Goal: Information Seeking & Learning: Learn about a topic

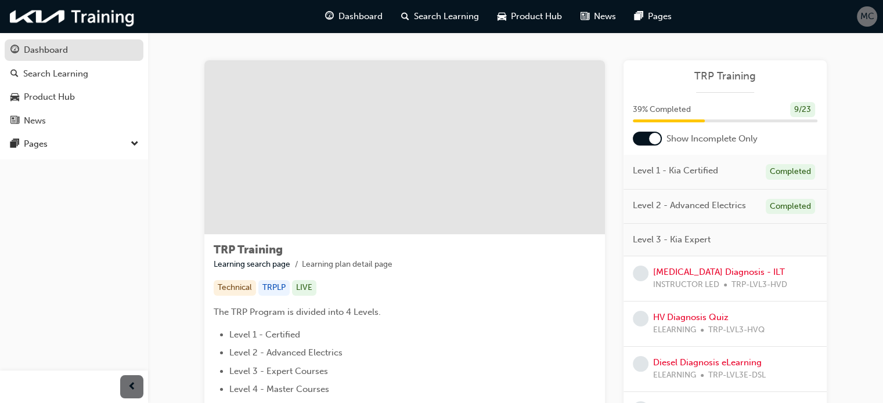
click at [51, 39] on link "Dashboard" at bounding box center [74, 49] width 139 height 21
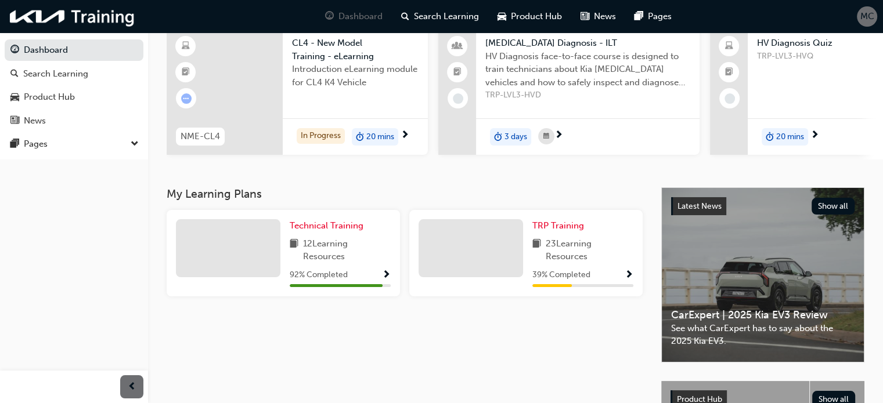
scroll to position [99, 0]
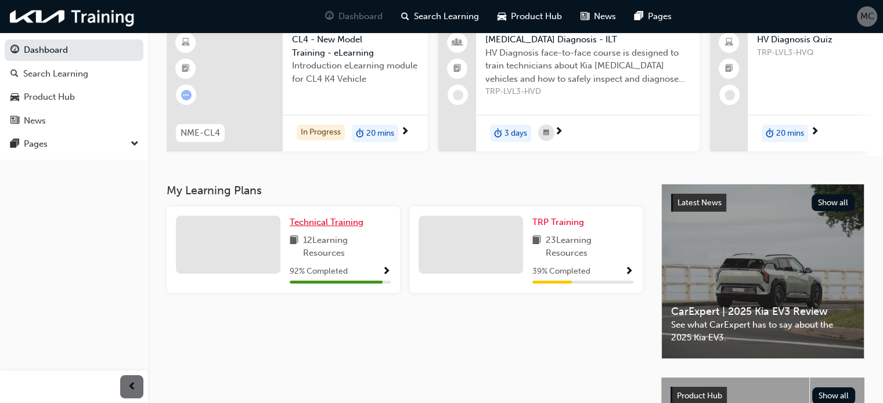
click at [332, 227] on span "Technical Training" at bounding box center [327, 222] width 74 height 10
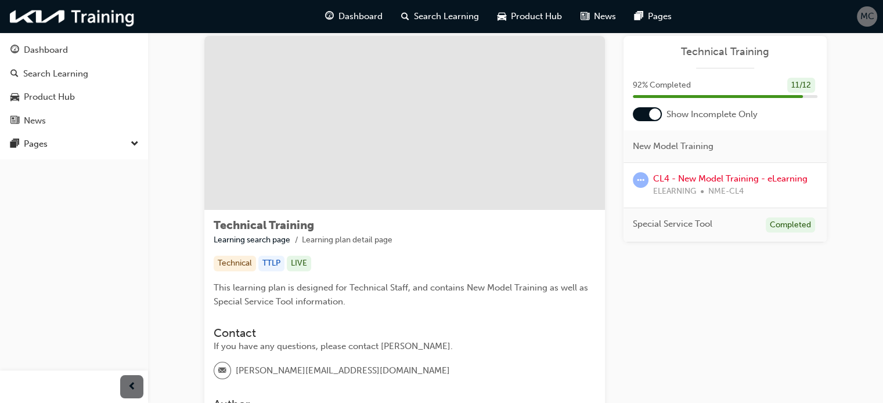
scroll to position [16, 0]
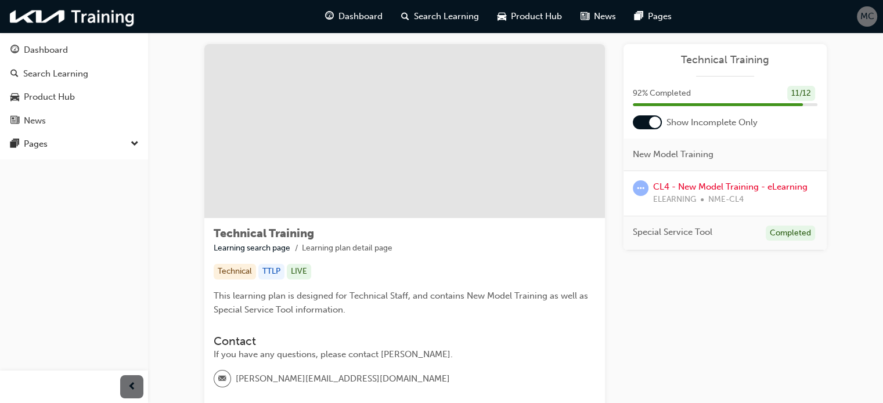
click at [714, 194] on span "NME-CL4" at bounding box center [725, 199] width 35 height 13
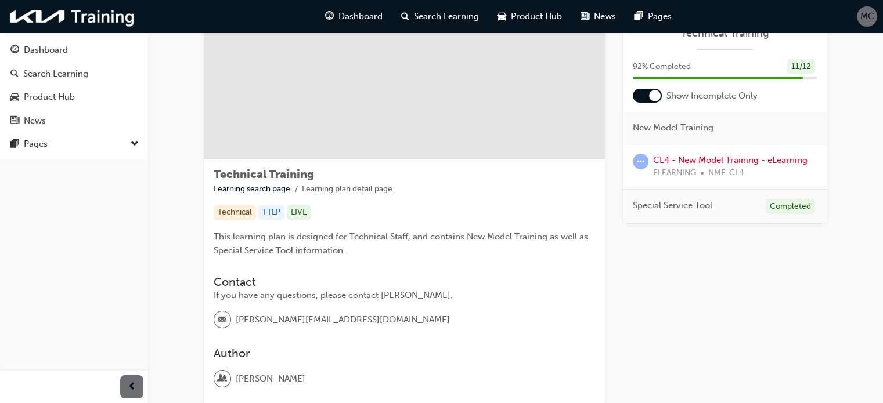
scroll to position [79, 0]
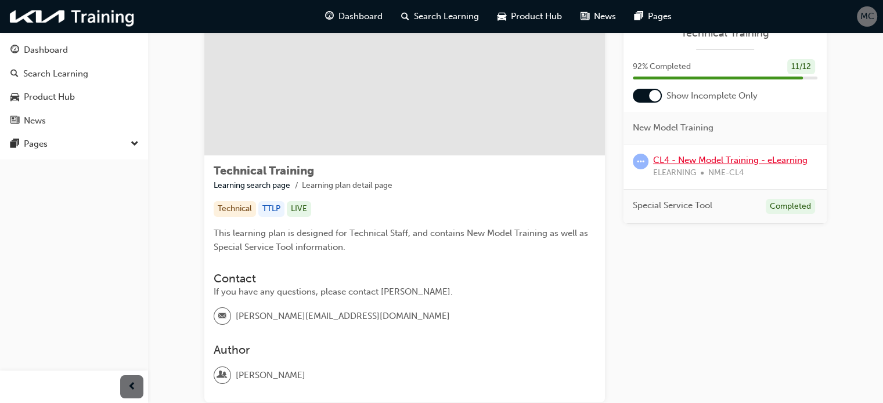
click at [695, 157] on link "CL4 - New Model Training - eLearning" at bounding box center [730, 160] width 154 height 10
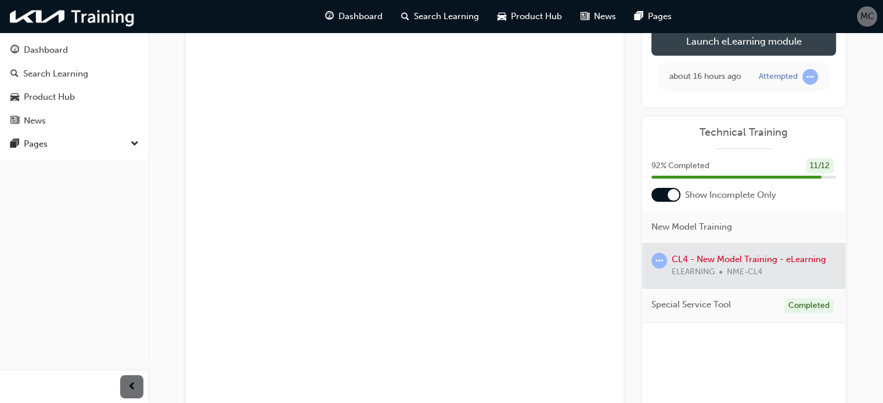
scroll to position [88, 0]
click at [749, 42] on link "Launch eLearning module" at bounding box center [743, 40] width 185 height 29
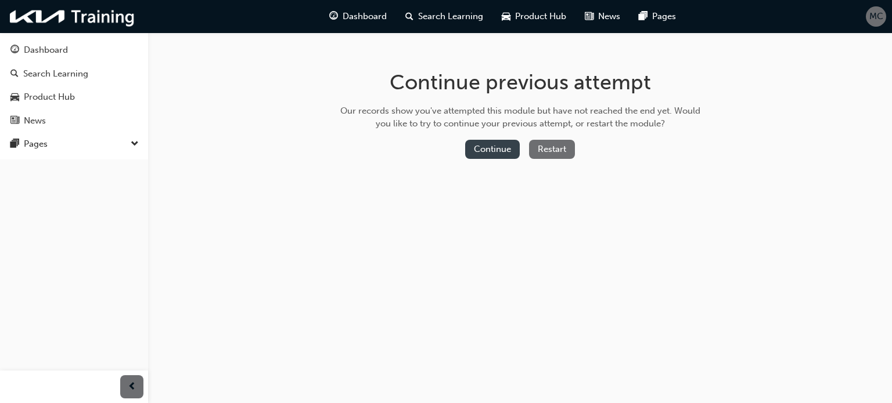
click at [502, 152] on button "Continue" at bounding box center [492, 149] width 55 height 19
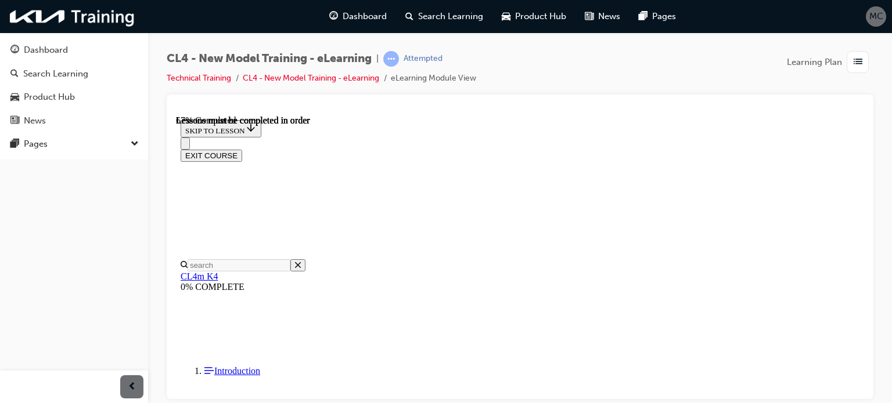
scroll to position [159, 0]
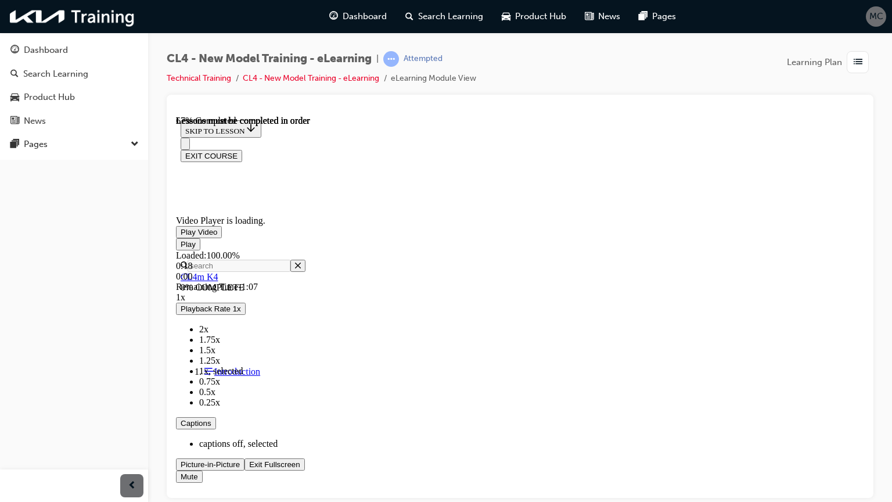
click at [249, 403] on span "Video player" at bounding box center [249, 463] width 0 height 9
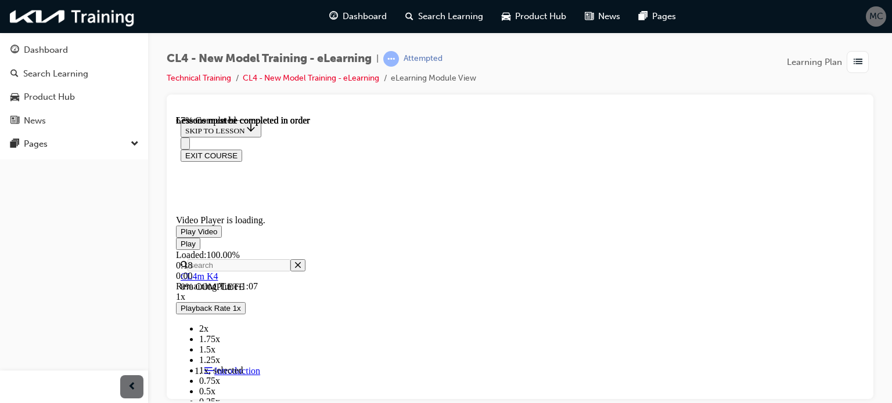
scroll to position [655, 0]
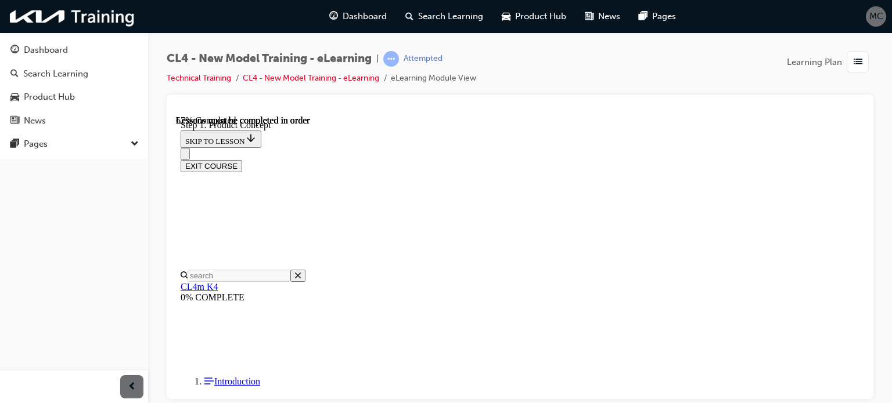
scroll to position [601, 0]
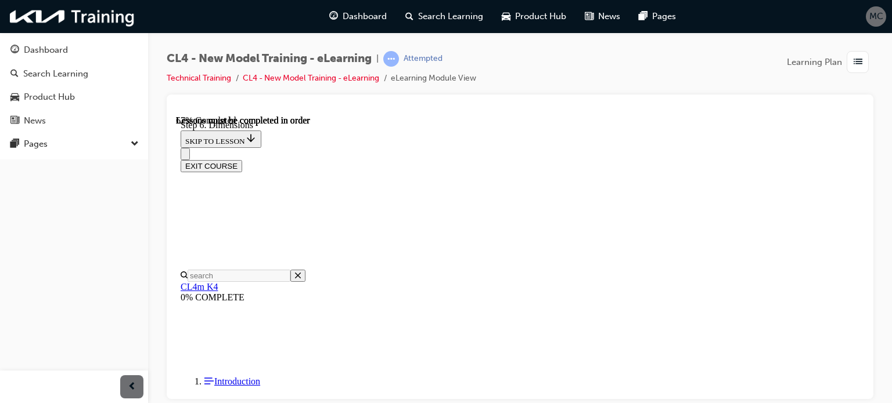
scroll to position [786, 0]
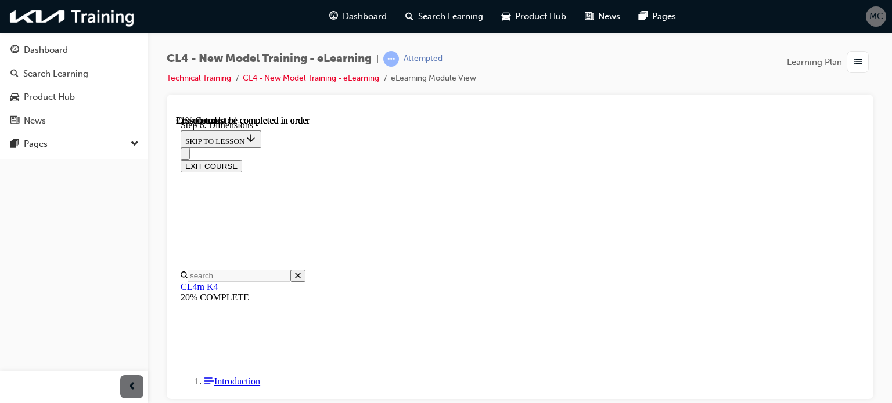
click at [680, 147] on div "EXIT COURSE" at bounding box center [516, 159] width 670 height 24
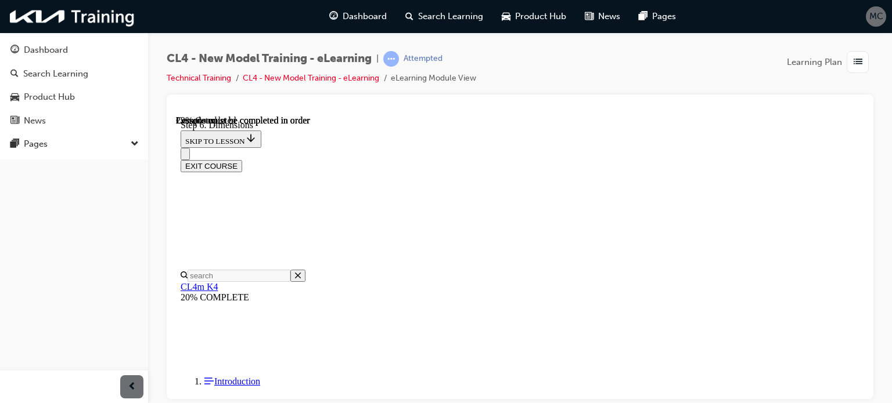
scroll to position [822, 0]
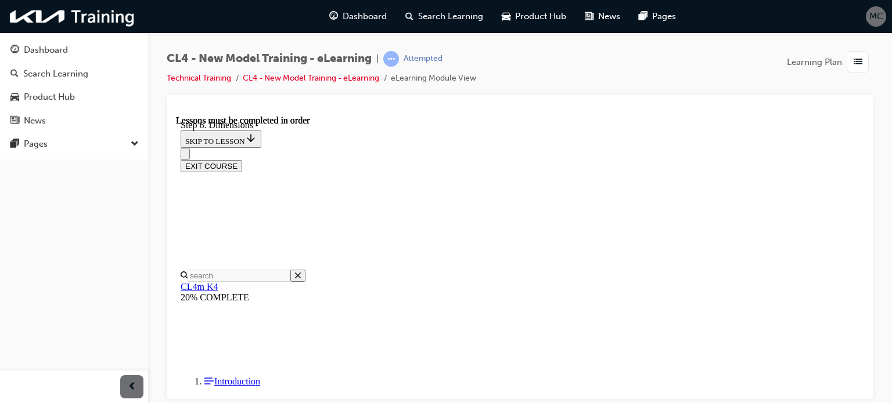
drag, startPoint x: 859, startPoint y: 217, endPoint x: 821, endPoint y: 284, distance: 76.7
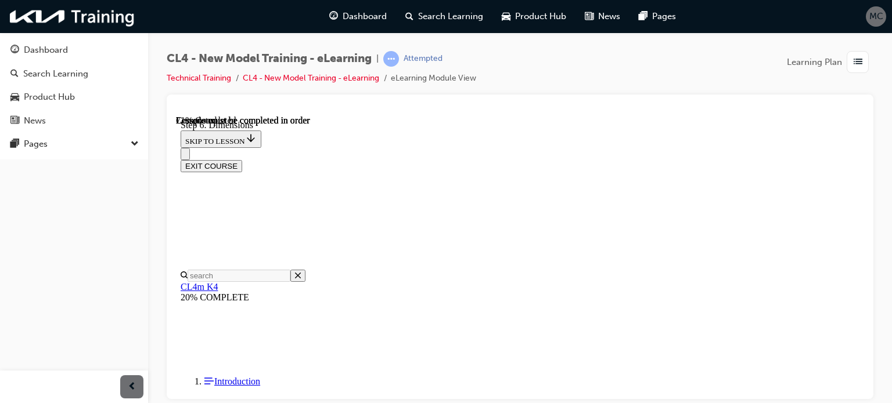
scroll to position [3009, 0]
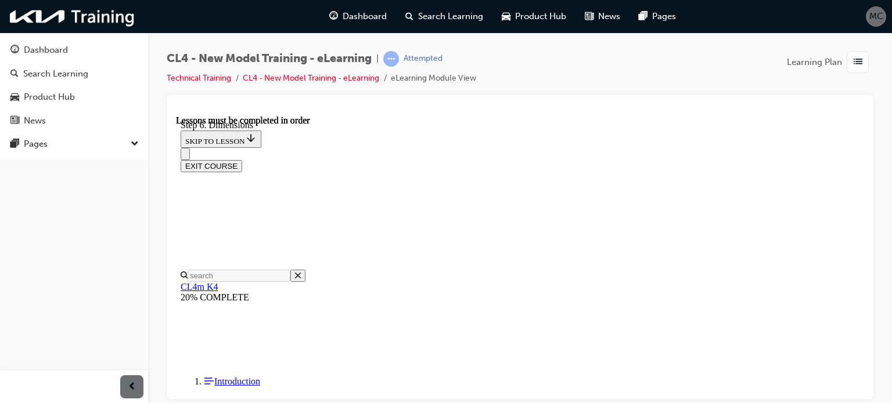
scroll to position [3853, 0]
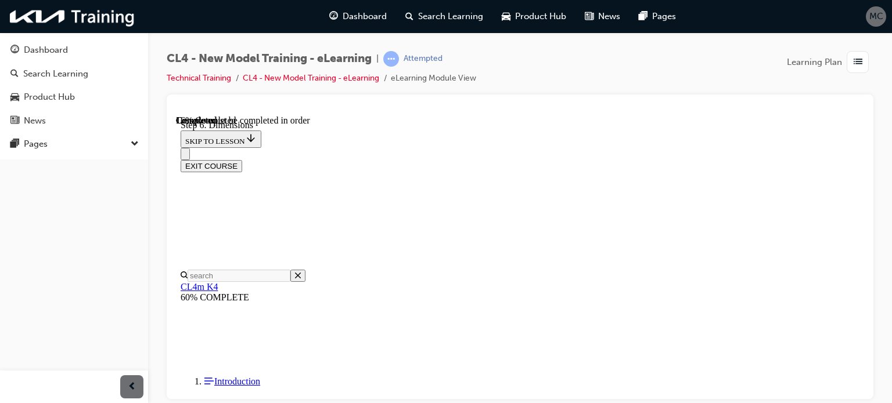
scroll to position [603, 0]
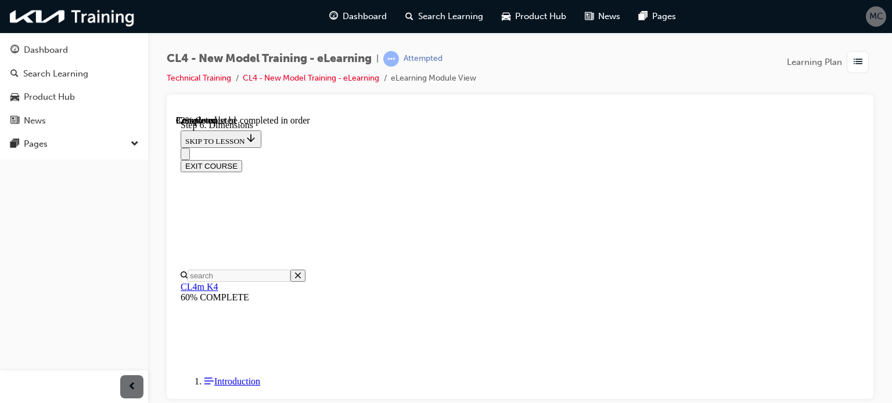
scroll to position [1681, 0]
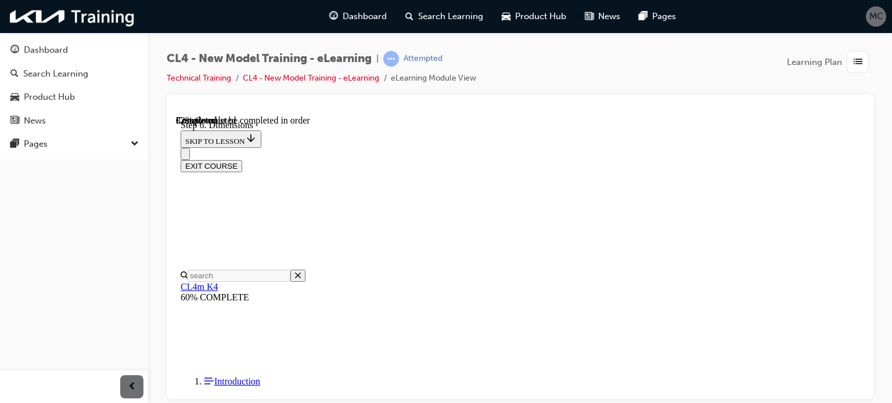
scroll to position [2390, 0]
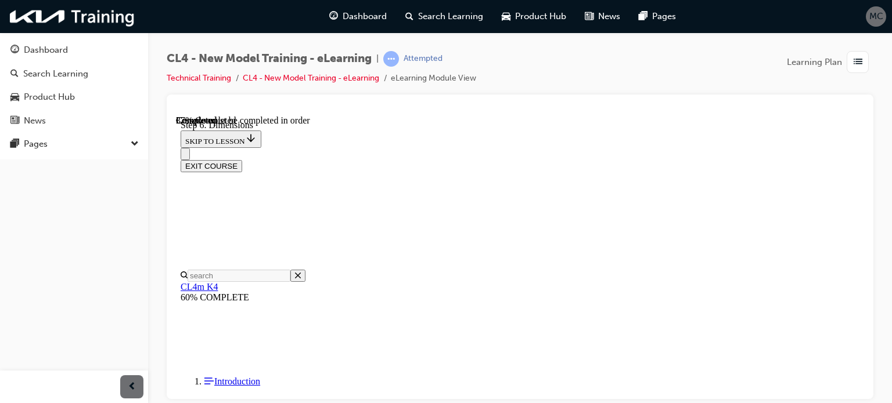
scroll to position [3594, 0]
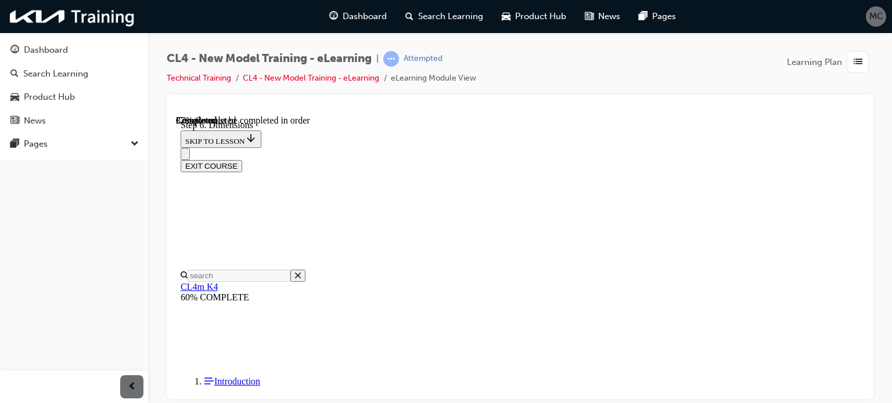
scroll to position [4356, 0]
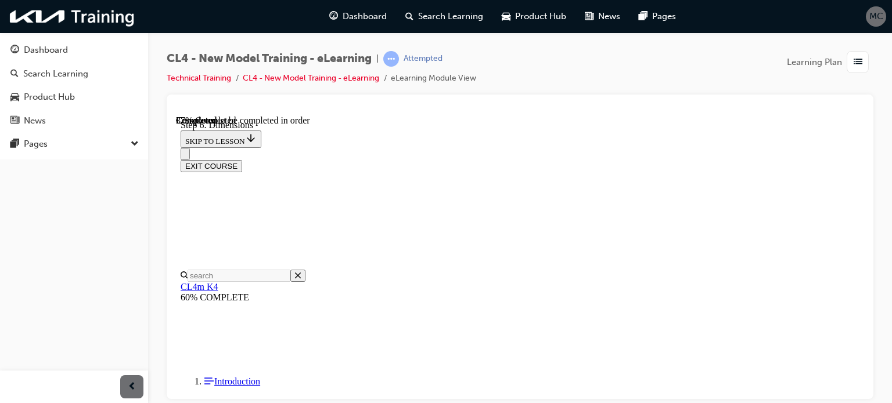
scroll to position [5420, 0]
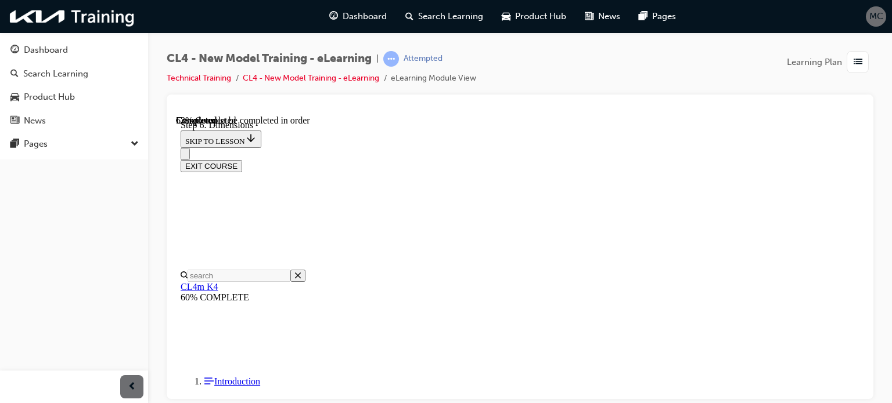
scroll to position [6963, 0]
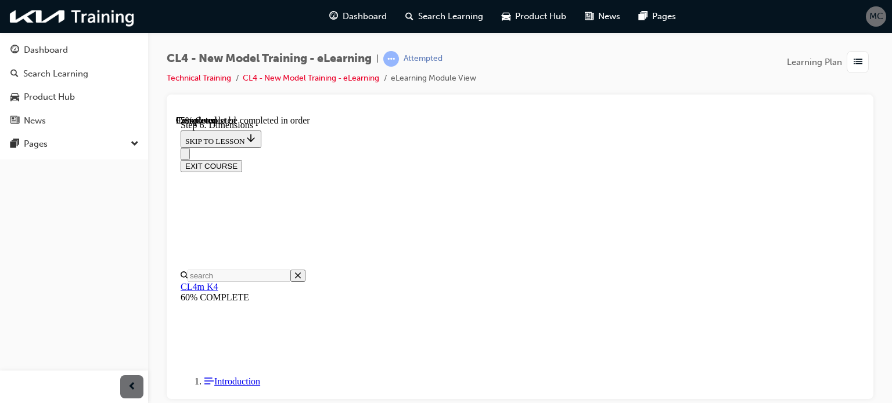
scroll to position [9136, 0]
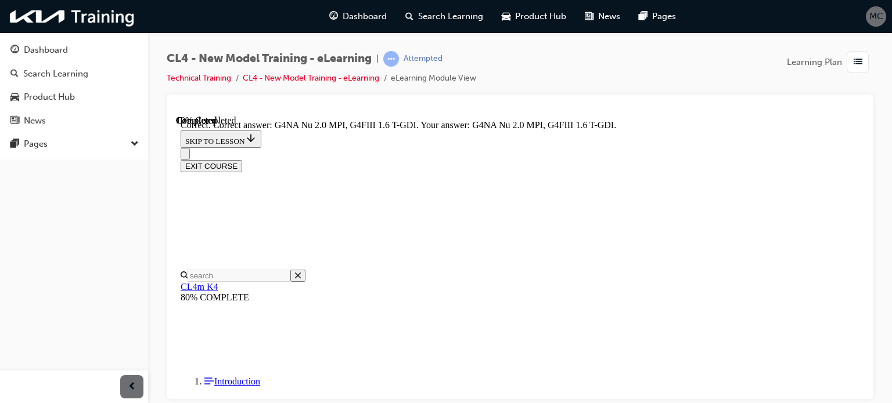
scroll to position [355, 0]
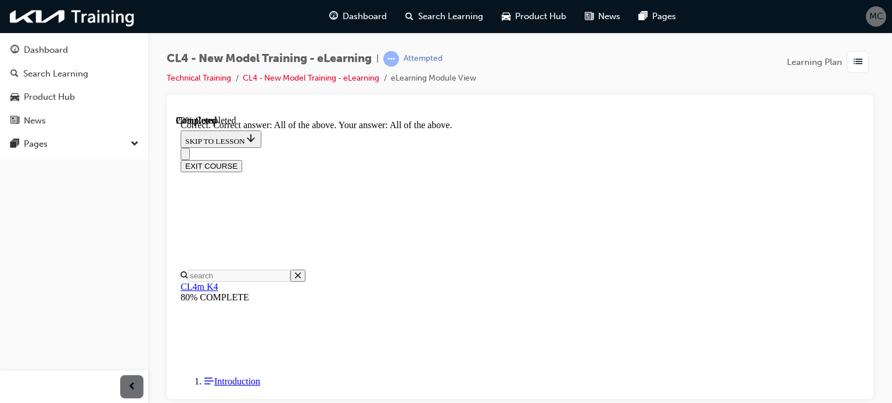
scroll to position [378, 0]
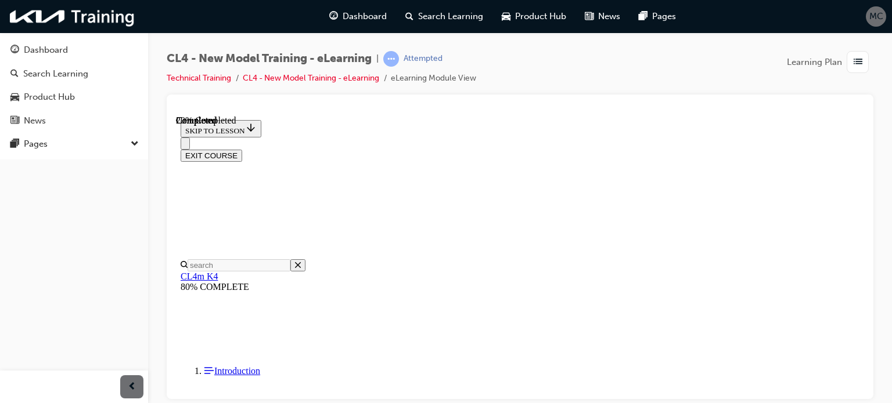
scroll to position [109, 0]
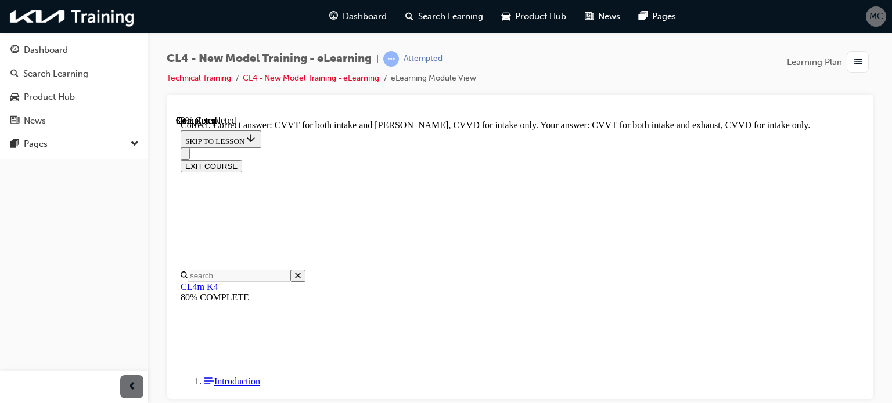
scroll to position [301, 0]
drag, startPoint x: 590, startPoint y: 366, endPoint x: 594, endPoint y: 349, distance: 18.0
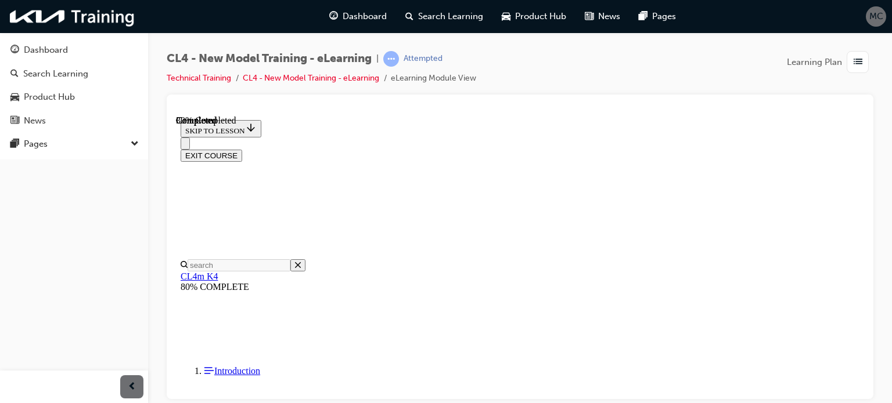
scroll to position [171, 0]
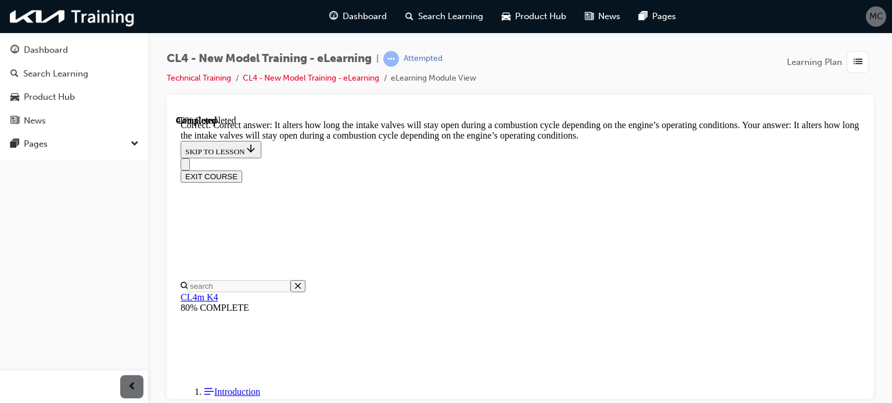
scroll to position [359, 0]
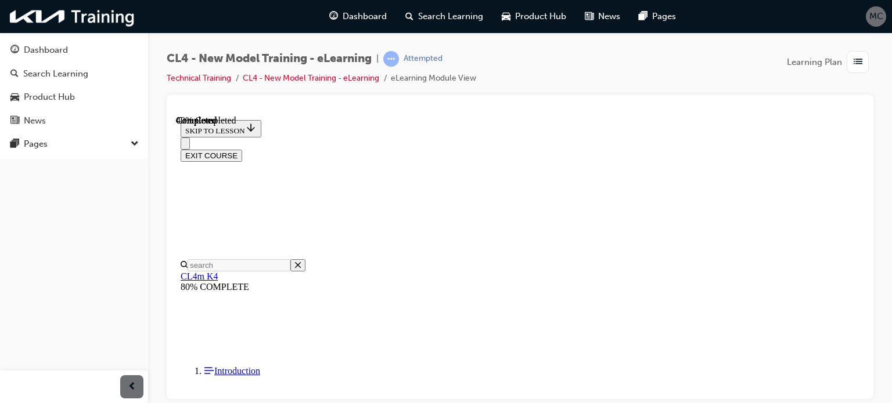
scroll to position [219, 0]
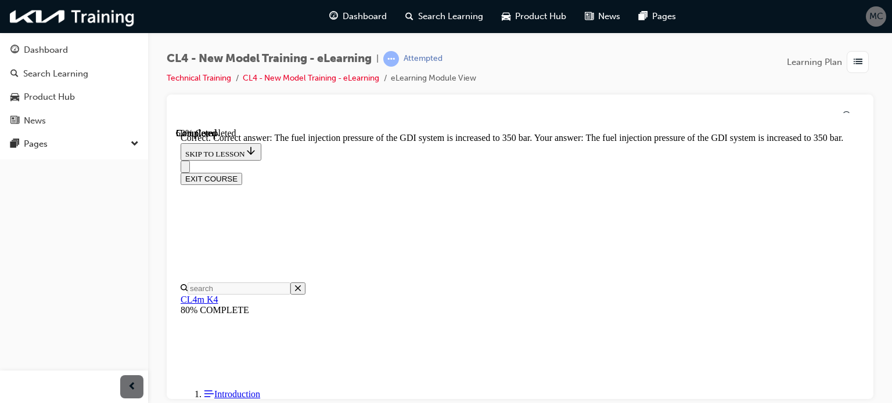
scroll to position [438, 0]
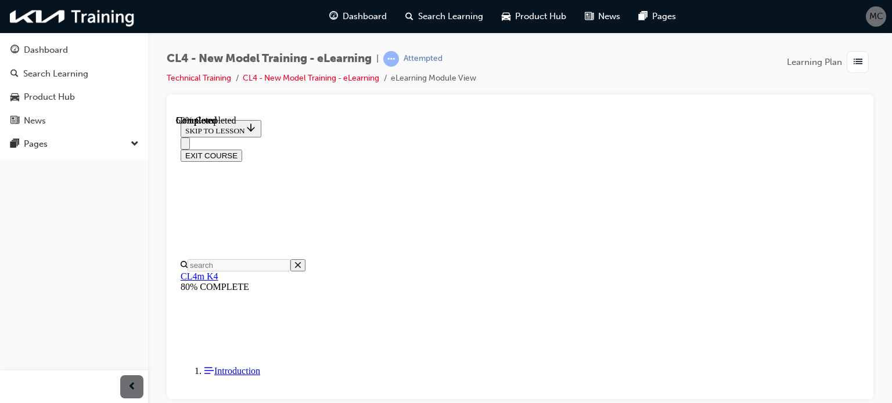
scroll to position [188, 0]
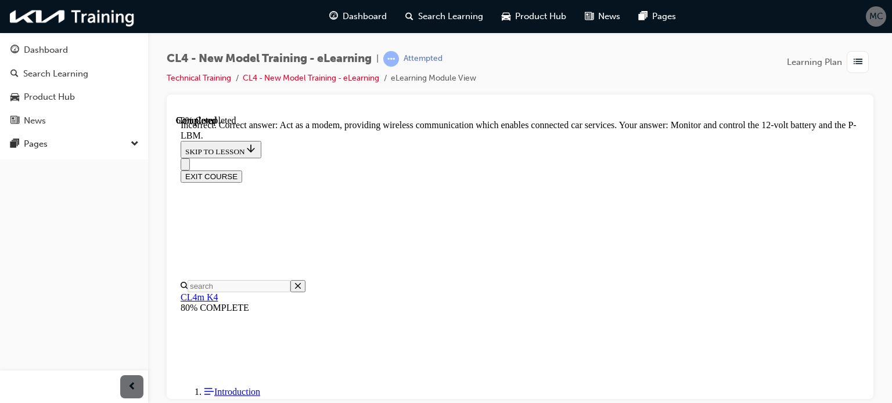
scroll to position [394, 0]
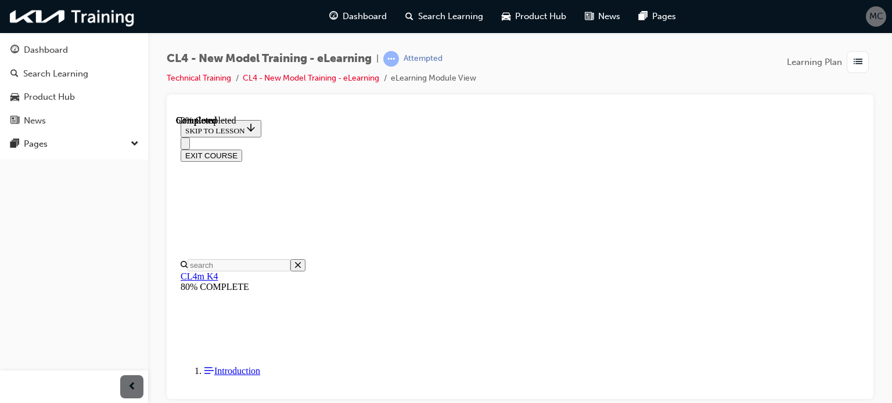
scroll to position [168, 0]
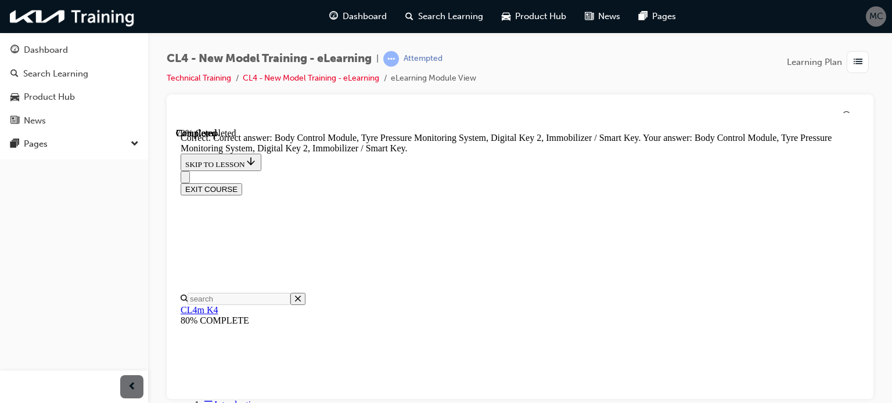
scroll to position [448, 0]
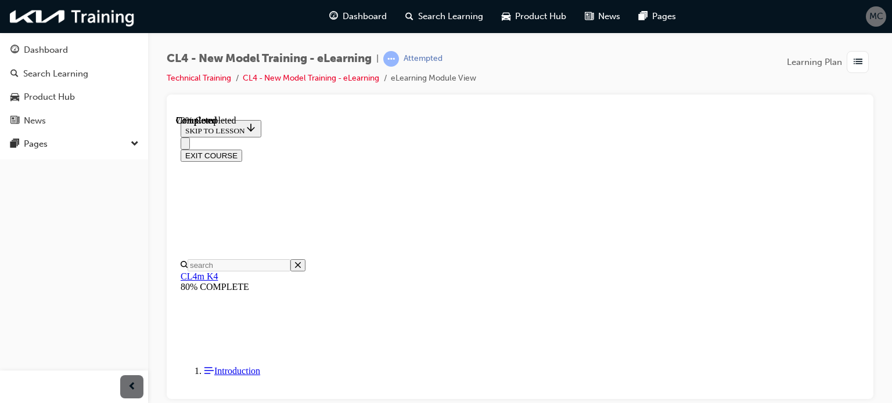
scroll to position [202, 0]
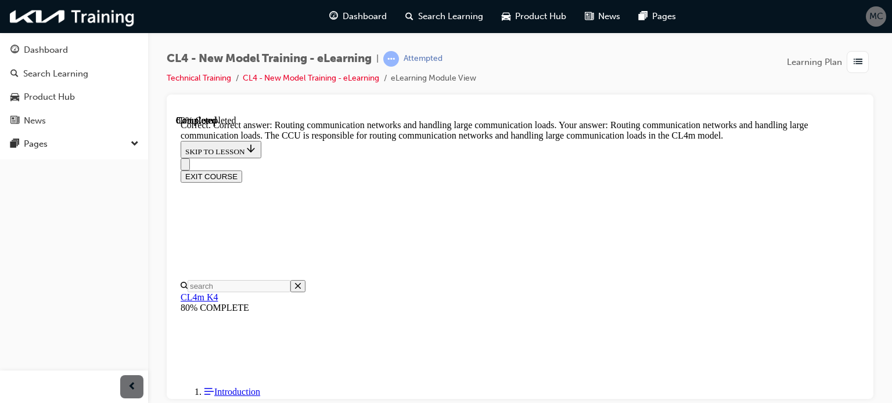
scroll to position [463, 0]
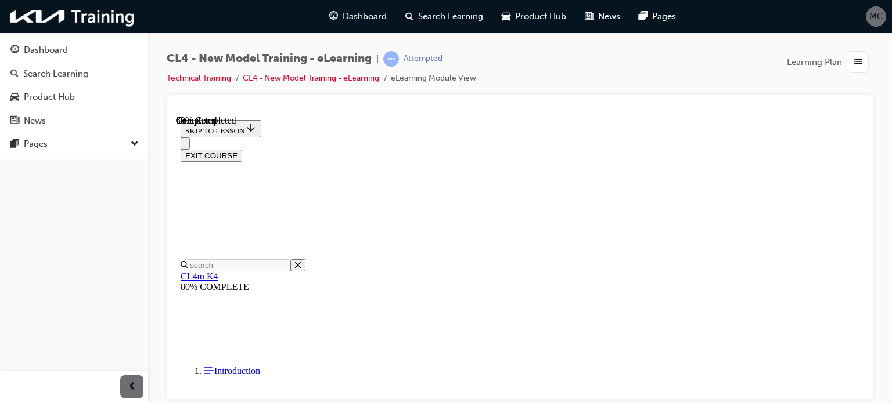
scroll to position [213, 0]
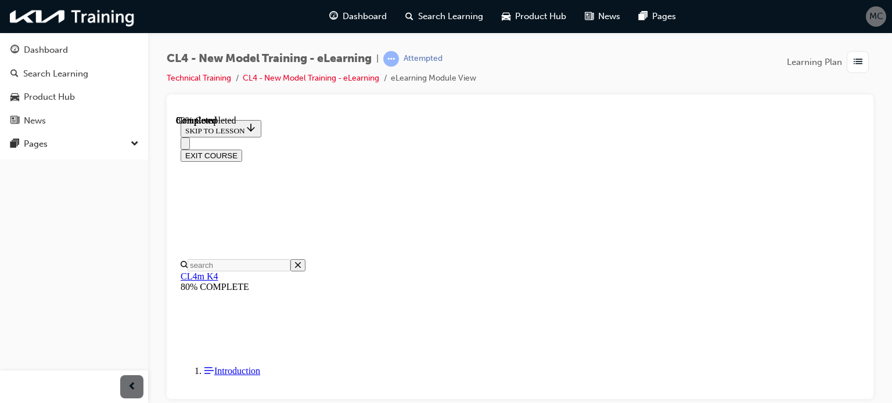
scroll to position [311, 0]
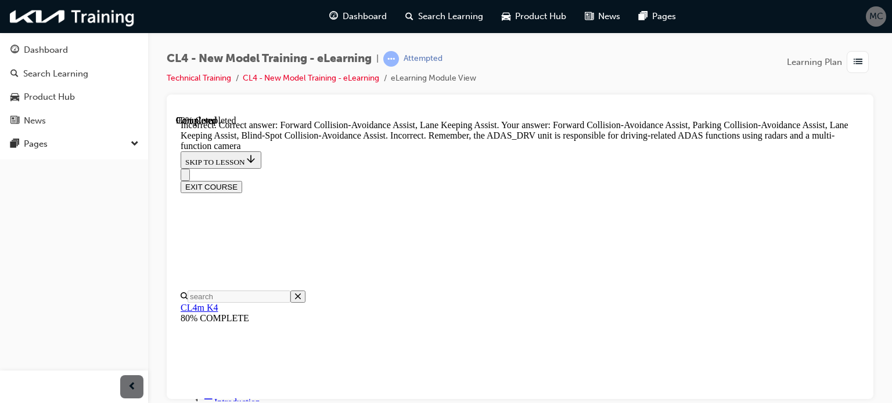
scroll to position [486, 0]
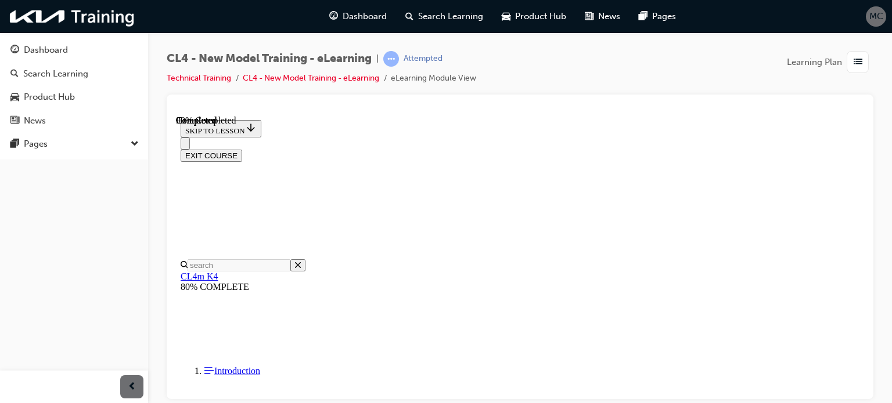
scroll to position [208, 0]
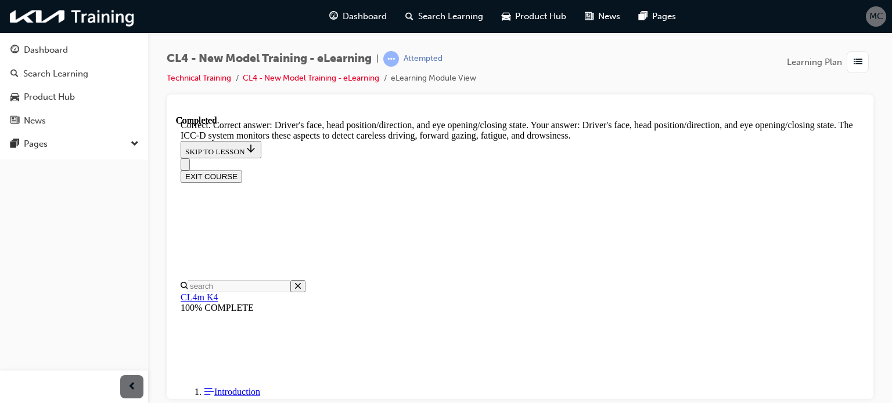
scroll to position [438, 0]
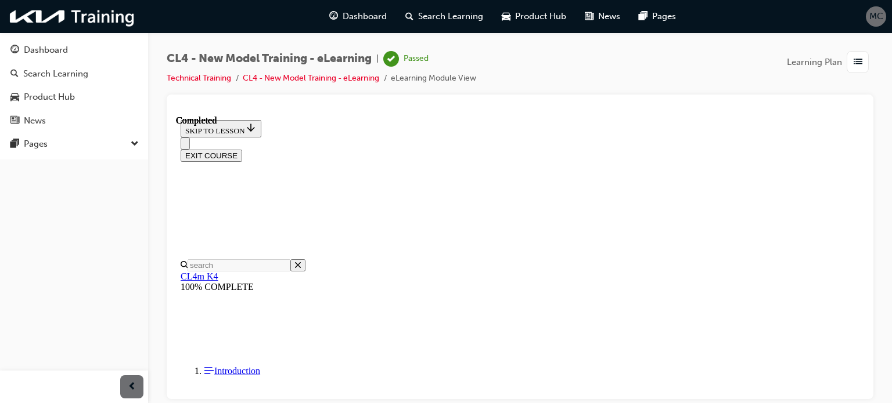
scroll to position [63, 0]
click at [242, 149] on button "EXIT COURSE" at bounding box center [212, 155] width 62 height 12
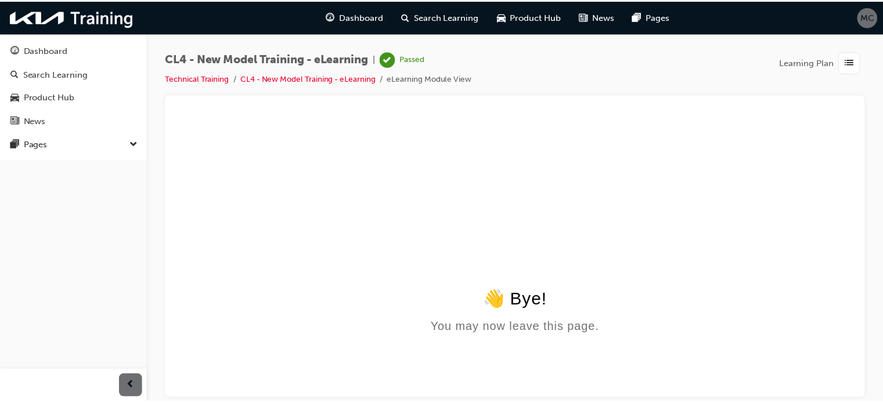
scroll to position [0, 0]
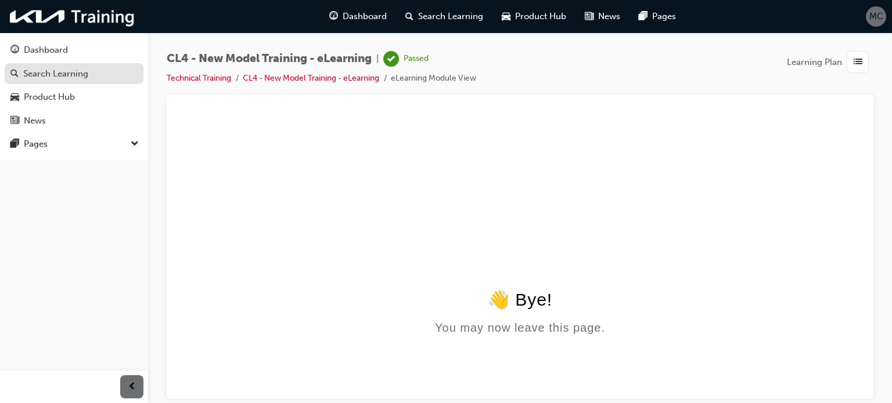
click at [56, 74] on div "Search Learning" at bounding box center [55, 73] width 65 height 13
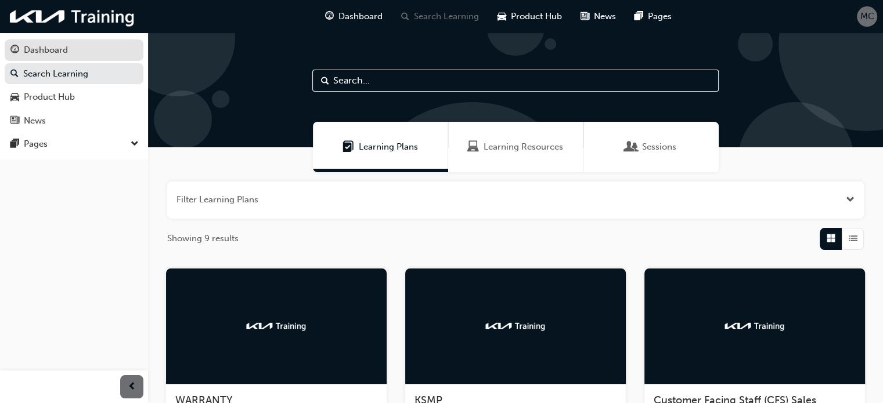
click at [64, 51] on div "Dashboard" at bounding box center [46, 50] width 44 height 13
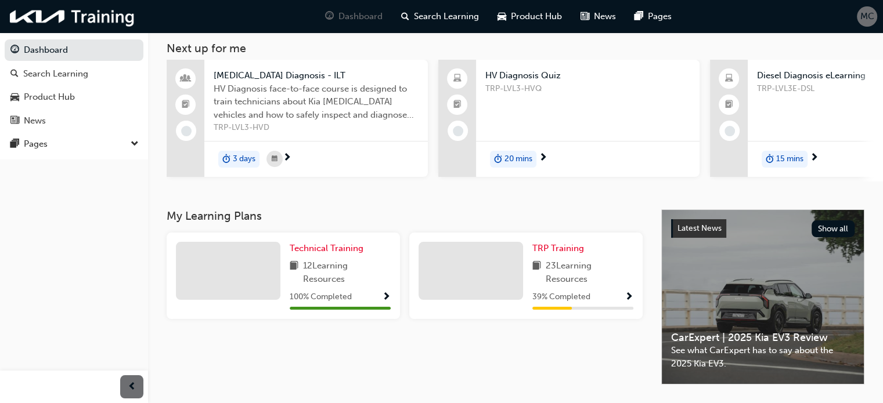
scroll to position [60, 0]
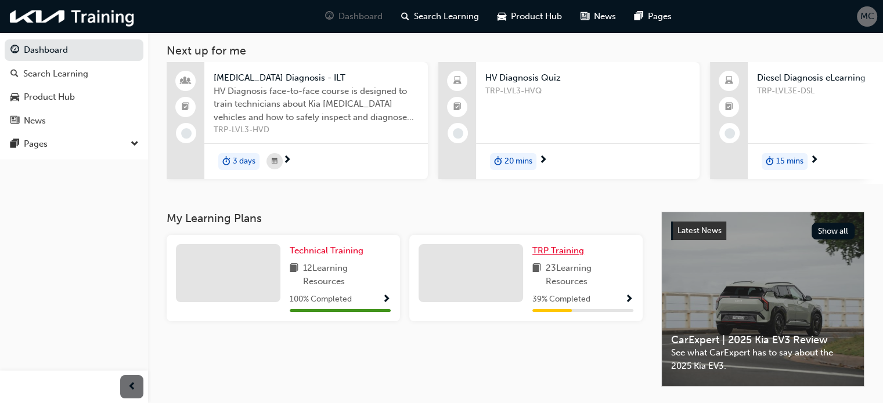
click at [556, 256] on span "TRP Training" at bounding box center [558, 251] width 52 height 10
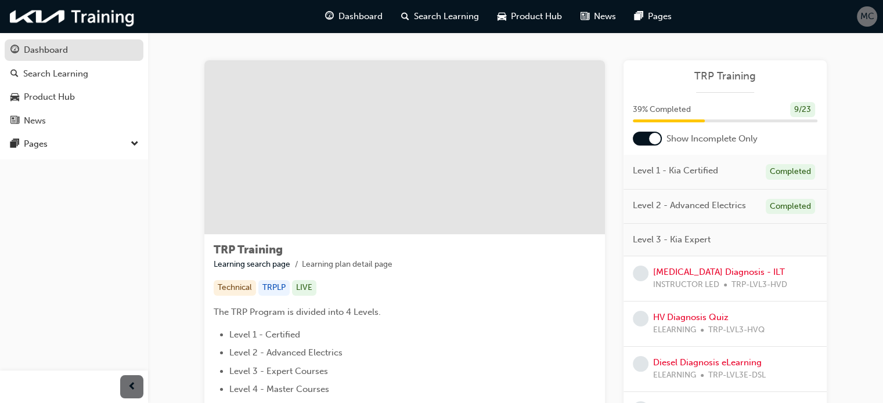
click at [60, 49] on div "Dashboard" at bounding box center [46, 50] width 44 height 13
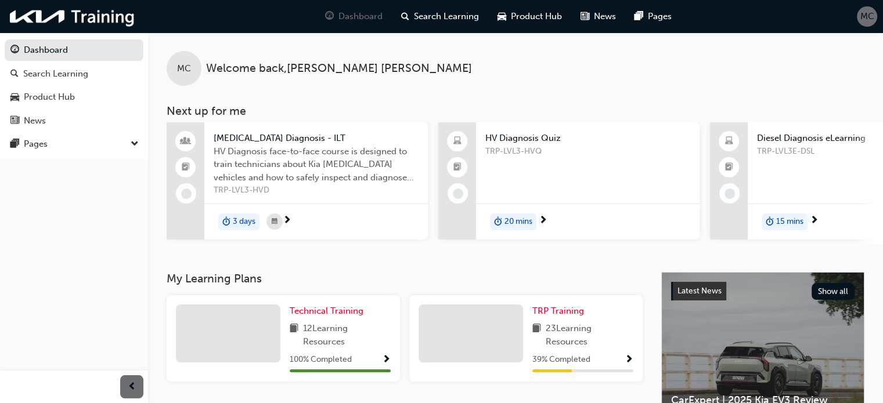
click at [311, 135] on span "[MEDICAL_DATA] Diagnosis - ILT" at bounding box center [316, 138] width 205 height 13
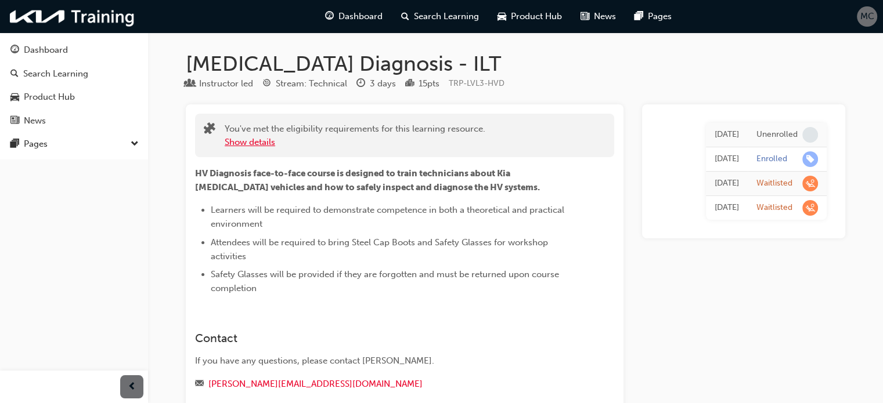
click at [266, 140] on button "Show details" at bounding box center [250, 142] width 51 height 13
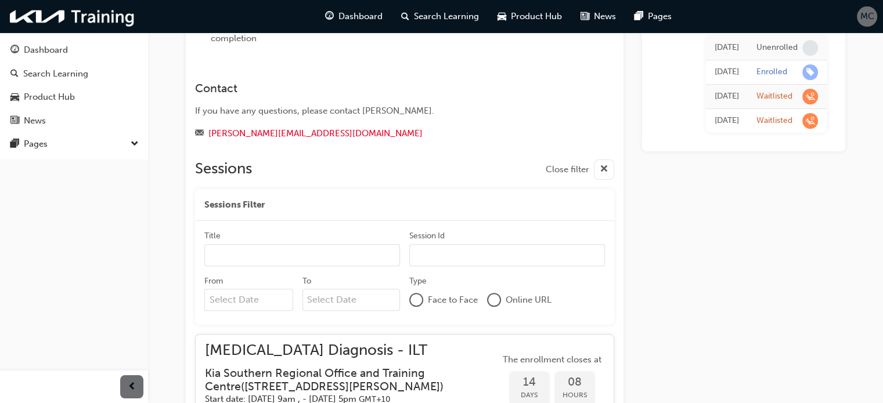
scroll to position [321, 0]
click at [56, 50] on div "Dashboard" at bounding box center [46, 50] width 44 height 13
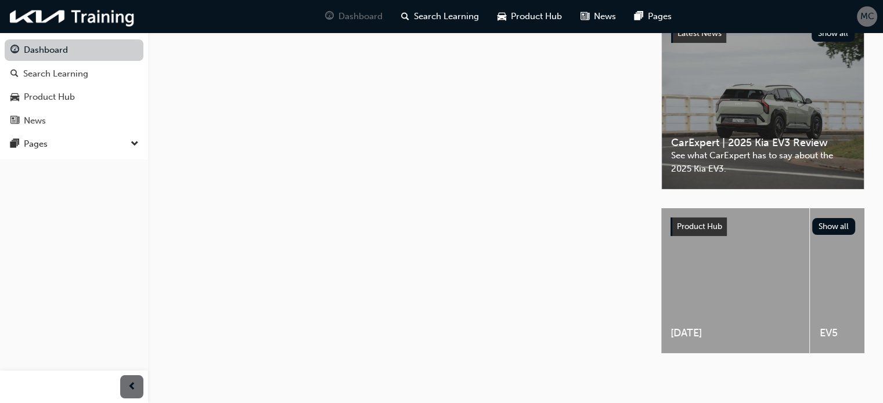
scroll to position [267, 0]
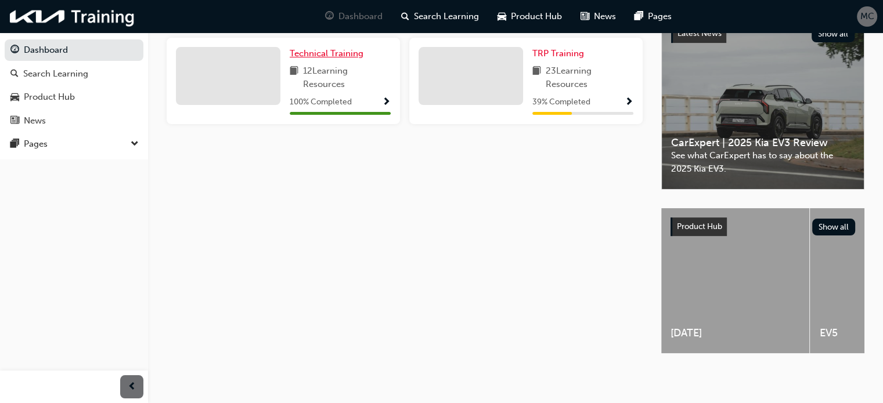
click at [330, 48] on span "Technical Training" at bounding box center [327, 53] width 74 height 10
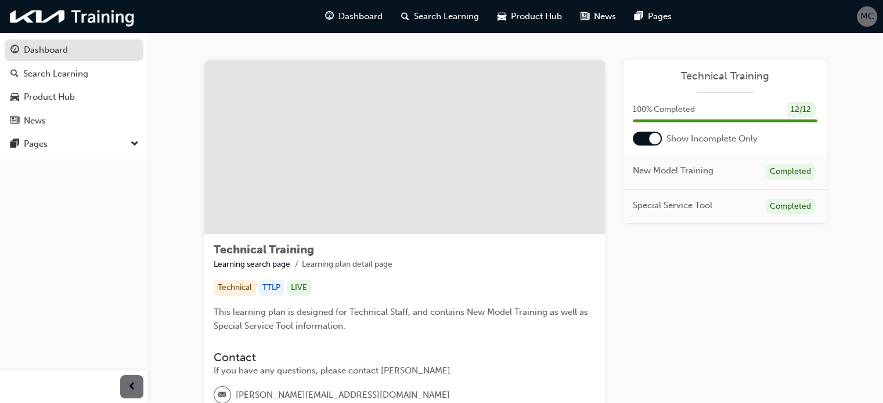
click at [33, 51] on div "Dashboard" at bounding box center [46, 50] width 44 height 13
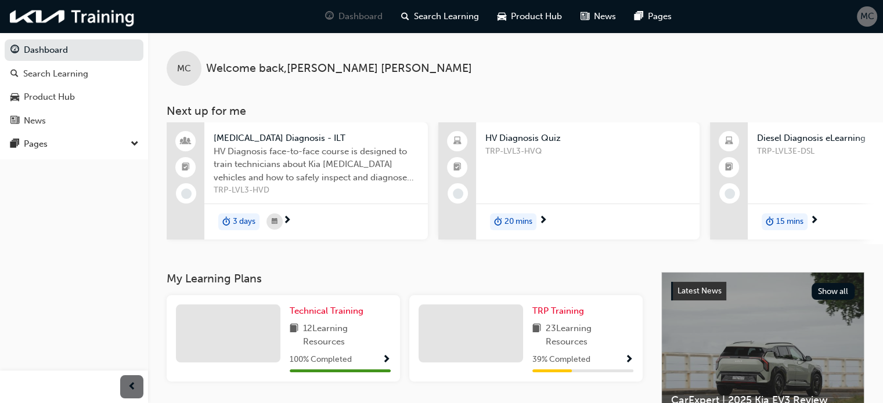
click at [508, 136] on span "HV Diagnosis Quiz" at bounding box center [587, 138] width 205 height 13
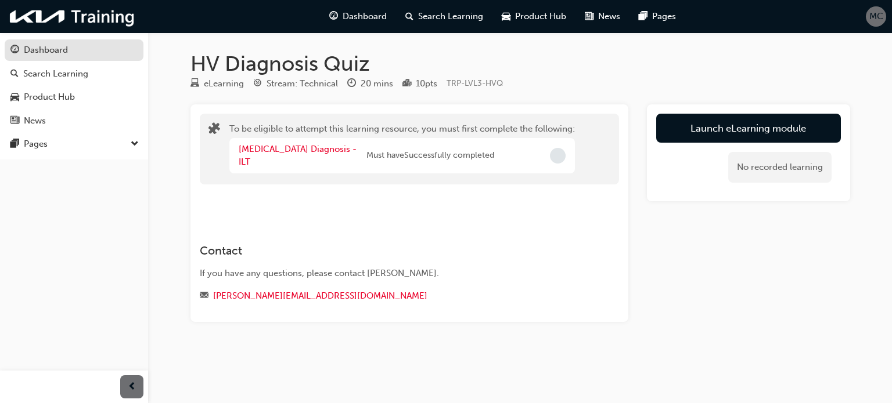
click at [41, 46] on div "Dashboard" at bounding box center [46, 50] width 44 height 13
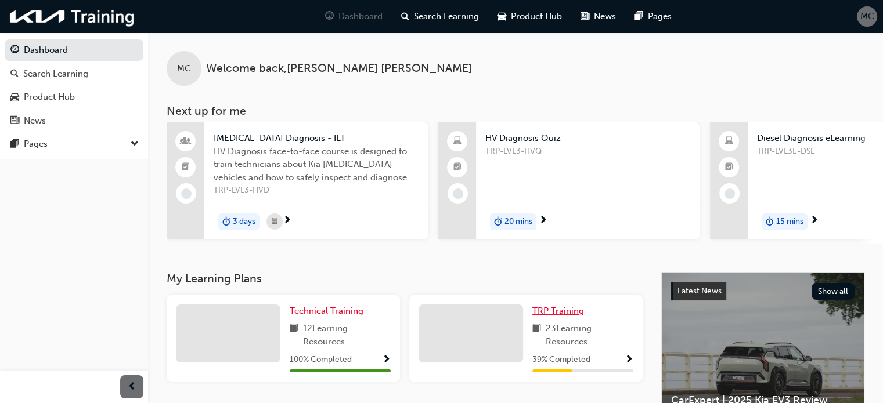
click at [562, 312] on span "TRP Training" at bounding box center [558, 311] width 52 height 10
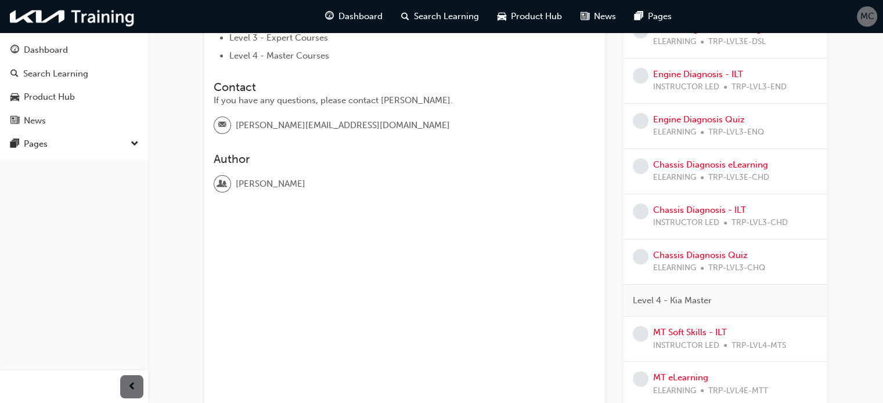
scroll to position [338, 0]
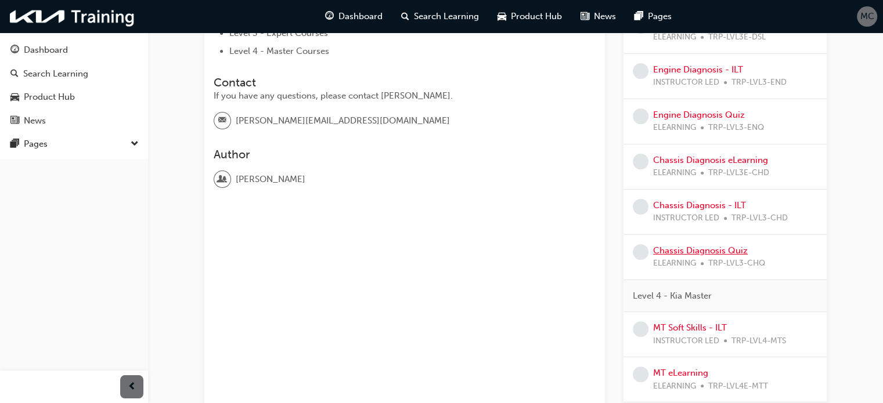
click at [712, 249] on link "Chassis Diagnosis Quiz" at bounding box center [700, 251] width 95 height 10
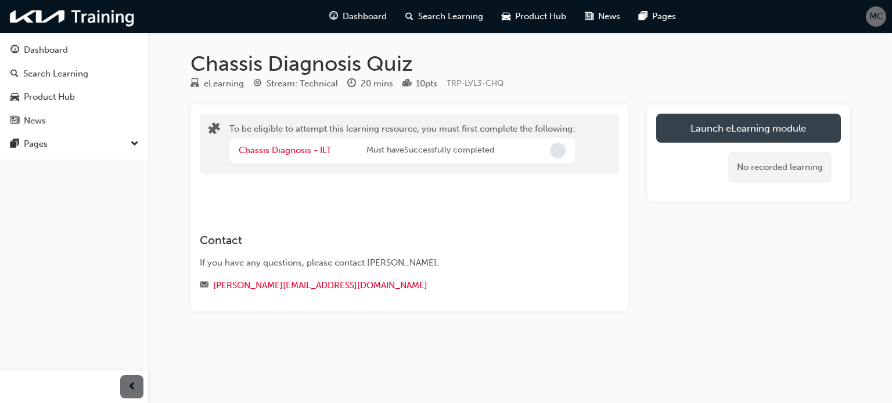
click at [719, 119] on button "Launch eLearning module" at bounding box center [748, 128] width 185 height 29
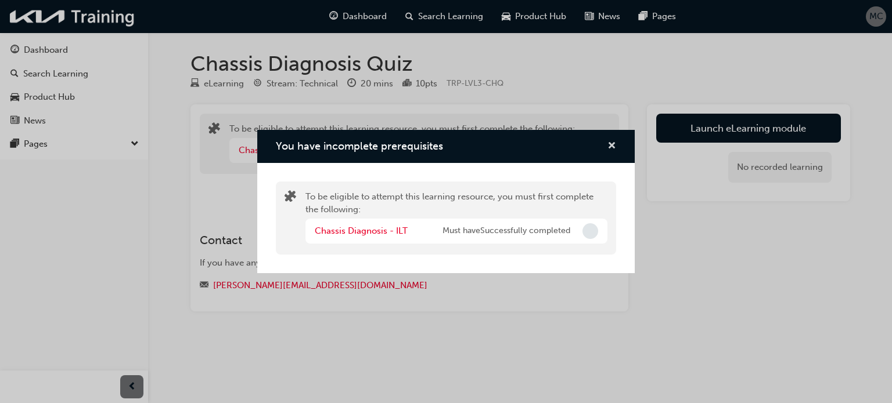
click at [608, 144] on span "cross-icon" at bounding box center [611, 147] width 9 height 10
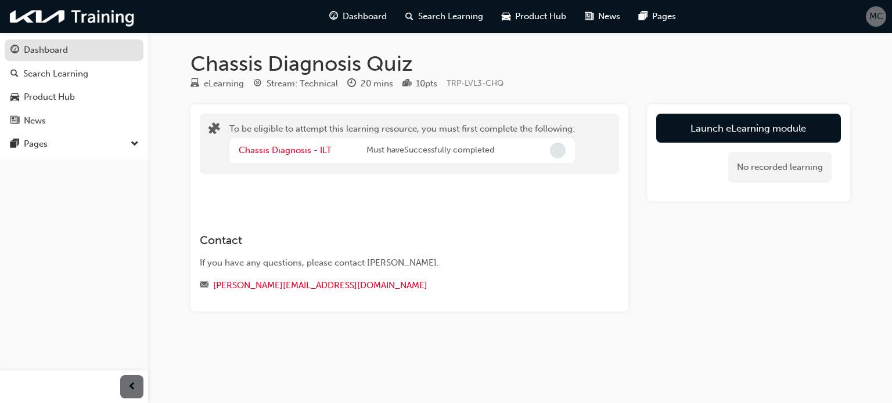
click at [51, 45] on div "Dashboard" at bounding box center [46, 50] width 44 height 13
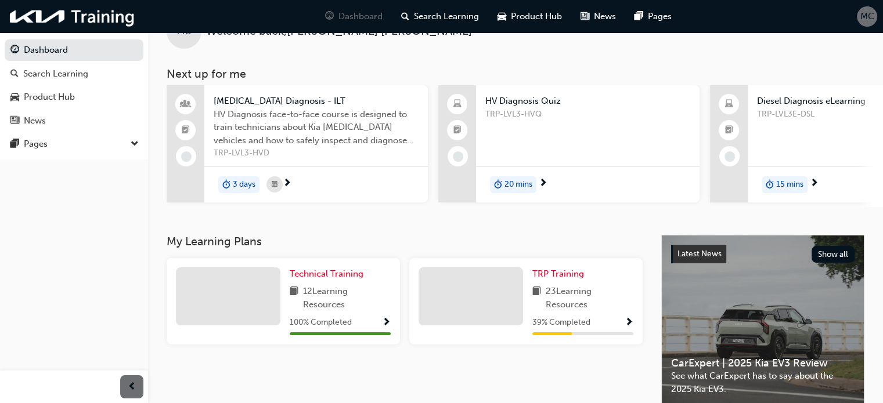
scroll to position [37, 0]
click at [576, 281] on link "TRP Training" at bounding box center [560, 274] width 56 height 13
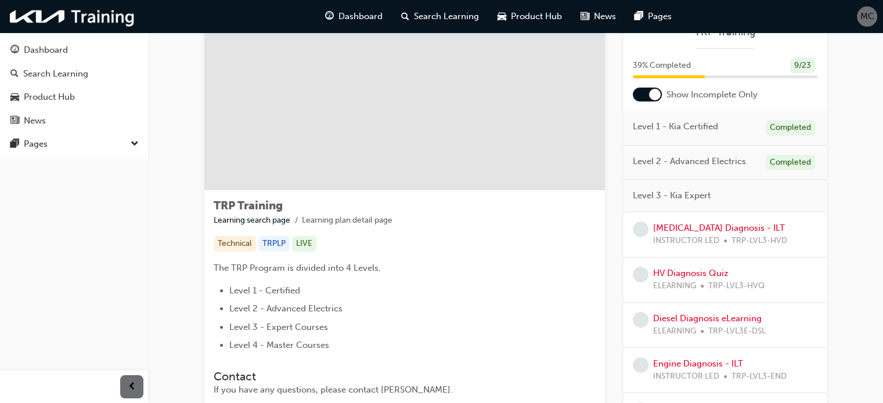
scroll to position [46, 0]
click at [717, 320] on link "Diesel Diagnosis eLearning" at bounding box center [707, 317] width 109 height 10
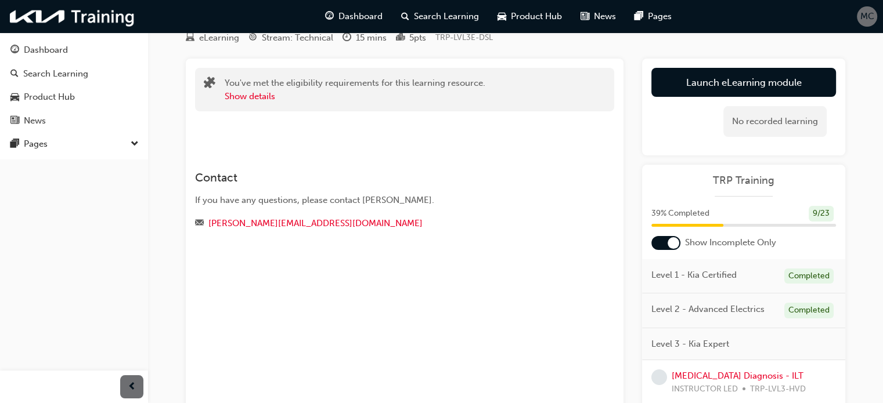
click at [731, 64] on div "Launch eLearning module Learning Plan No recorded learning" at bounding box center [743, 107] width 203 height 97
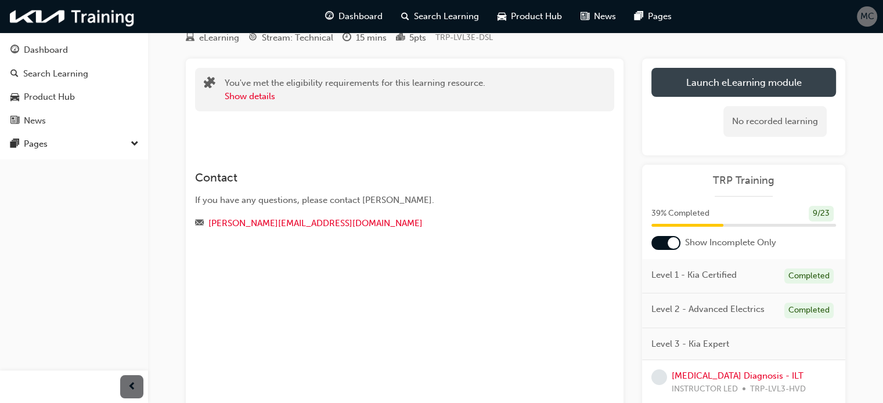
click at [729, 86] on link "Launch eLearning module" at bounding box center [743, 82] width 185 height 29
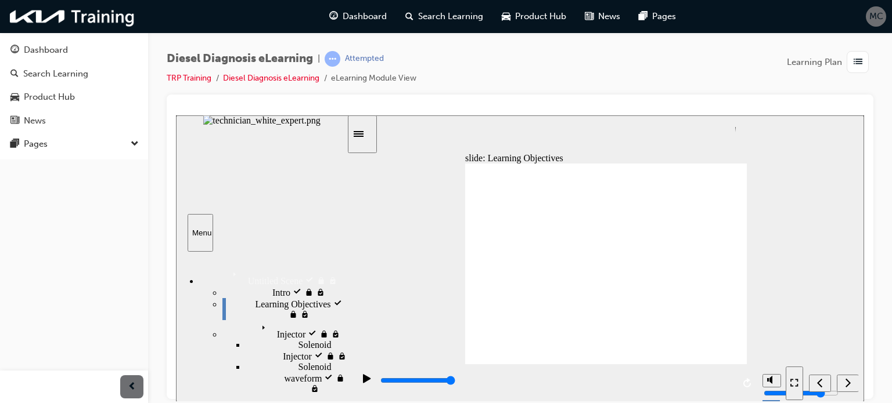
click at [845, 383] on icon "next" at bounding box center [848, 382] width 6 height 10
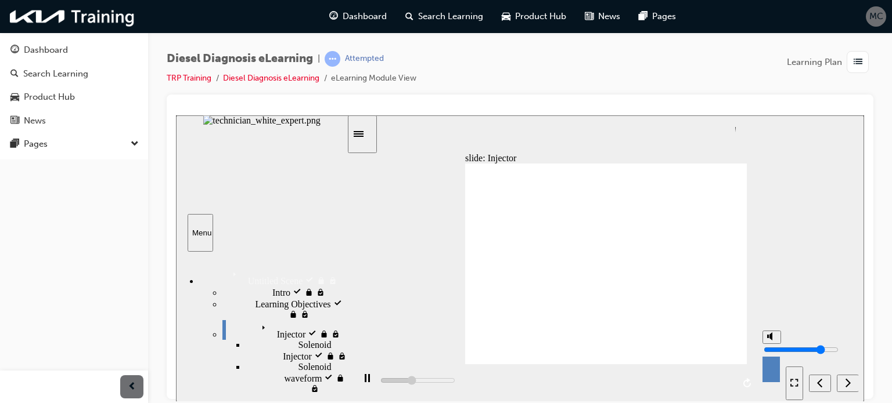
type input "10300"
type input "9"
type input "10400"
type input "10"
type input "11000"
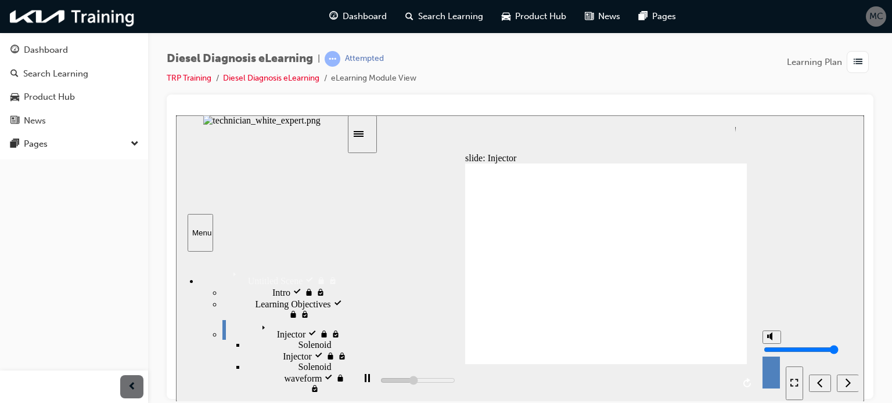
drag, startPoint x: 772, startPoint y: 336, endPoint x: 747, endPoint y: 298, distance: 45.2
type input "10"
click at [763, 345] on input "volume" at bounding box center [800, 349] width 75 height 9
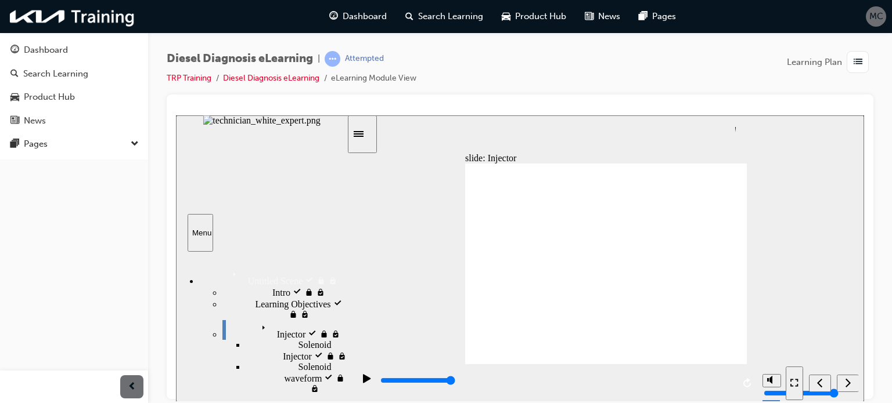
click at [849, 380] on icon "next" at bounding box center [848, 382] width 6 height 10
click at [849, 377] on div "next" at bounding box center [847, 383] width 13 height 12
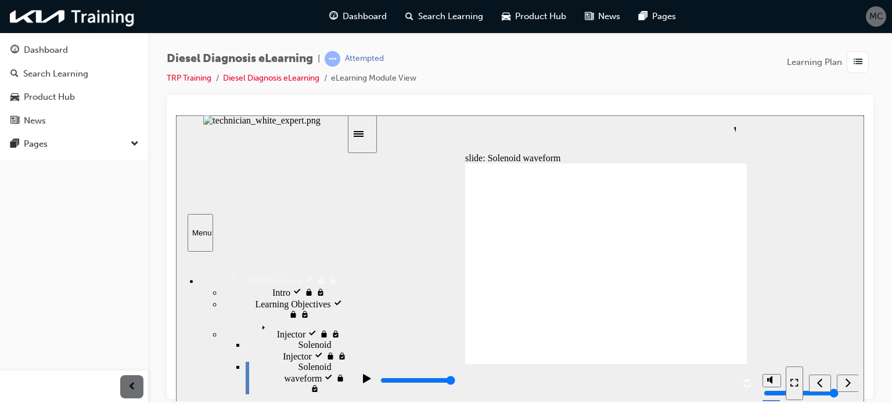
click at [846, 377] on div "next" at bounding box center [847, 383] width 13 height 12
click at [847, 384] on icon "next" at bounding box center [848, 382] width 6 height 10
click at [843, 381] on div "next" at bounding box center [847, 383] width 13 height 12
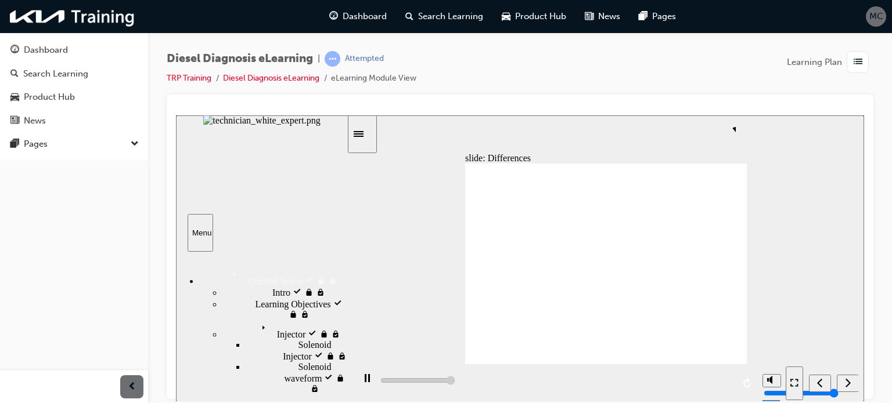
type input "10000"
